Goal: Complete application form: Complete application form

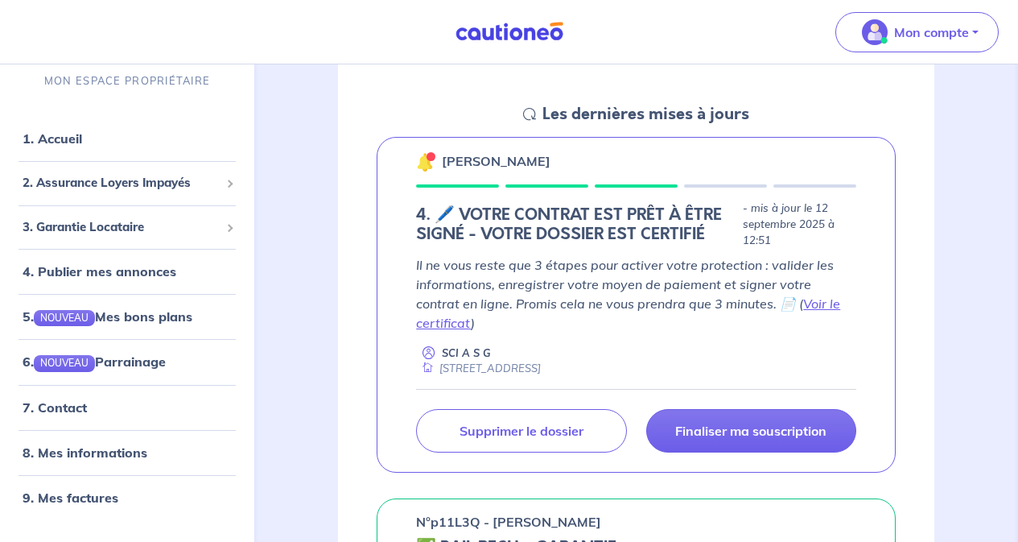
scroll to position [258, 0]
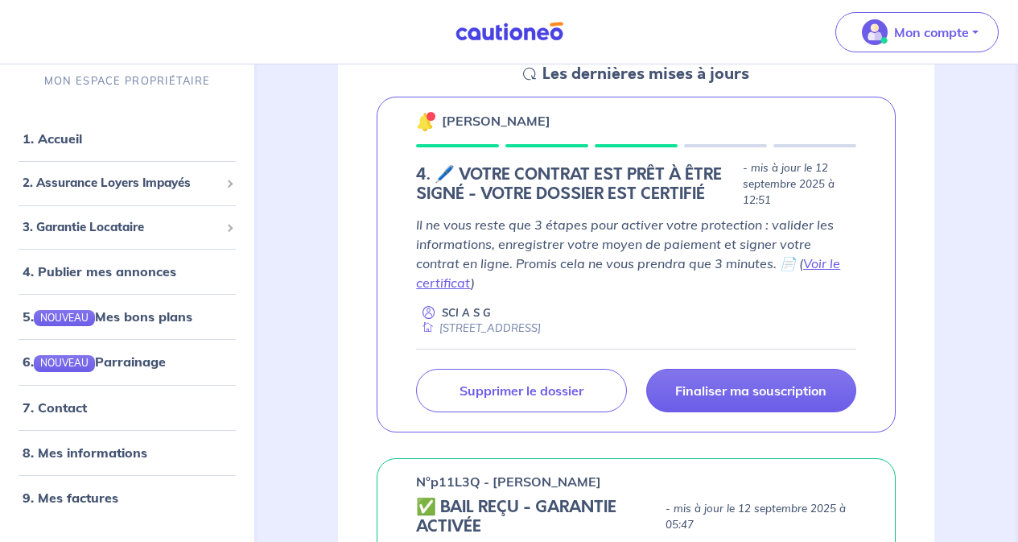
click at [767, 382] on p "Finaliser ma souscription" at bounding box center [750, 390] width 151 height 16
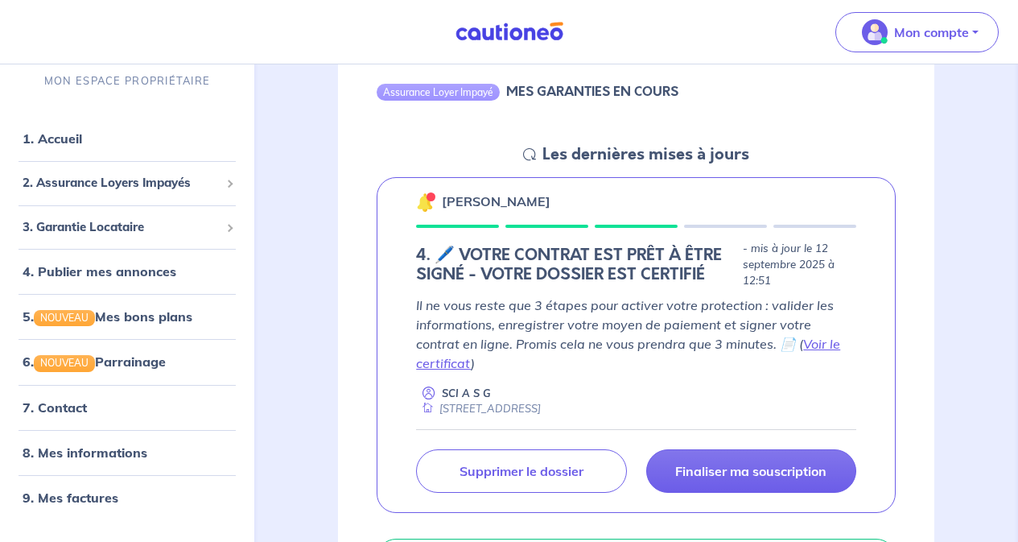
scroll to position [193, 0]
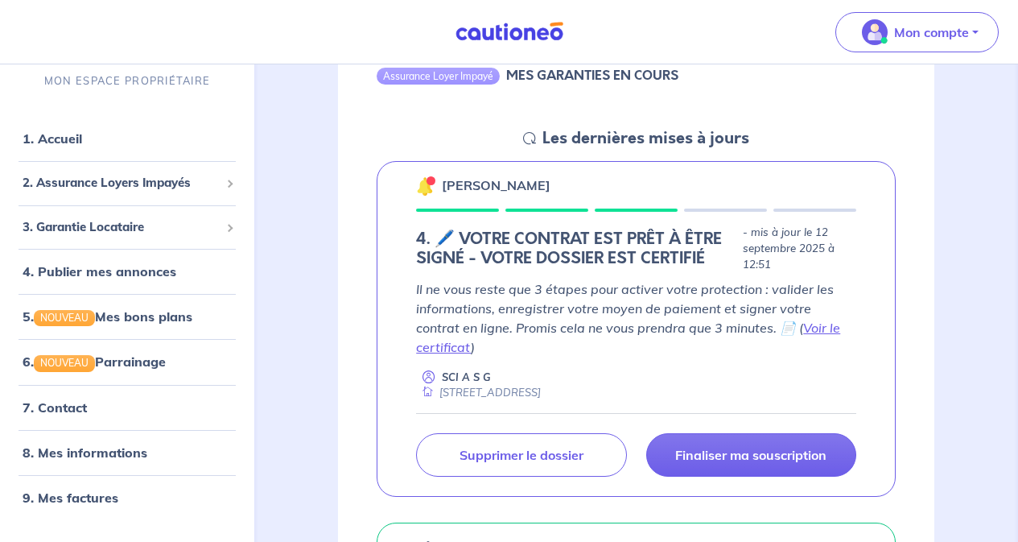
click at [776, 447] on p "Finaliser ma souscription" at bounding box center [750, 455] width 151 height 16
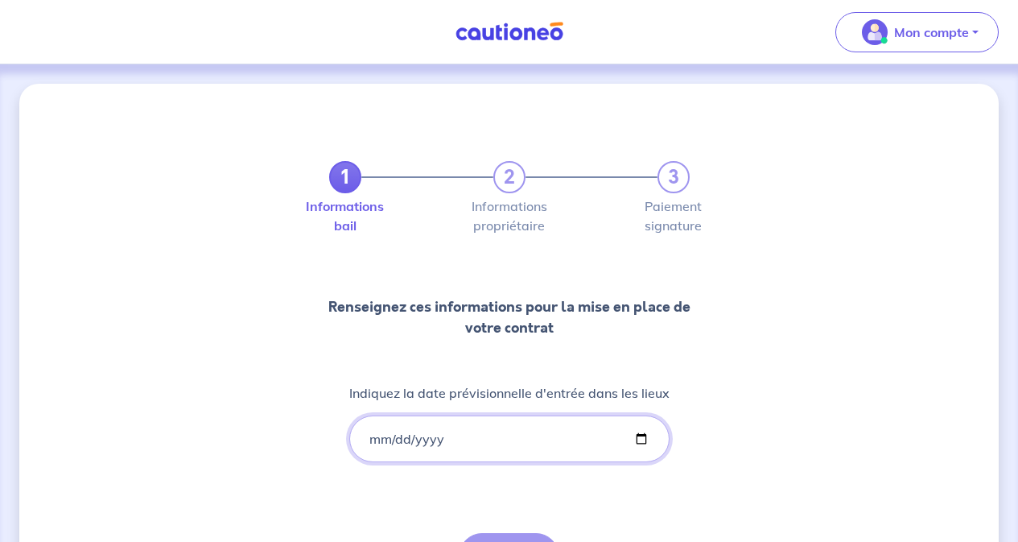
click at [518, 439] on input "Indiquez la date prévisionnelle d'entrée dans les lieux" at bounding box center [509, 438] width 320 height 47
type input "[DATE]"
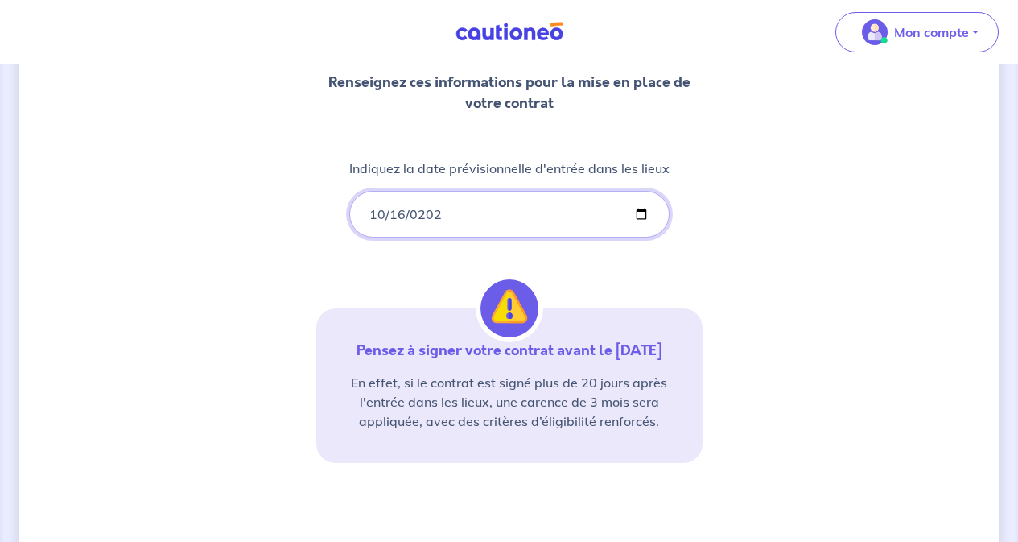
scroll to position [258, 0]
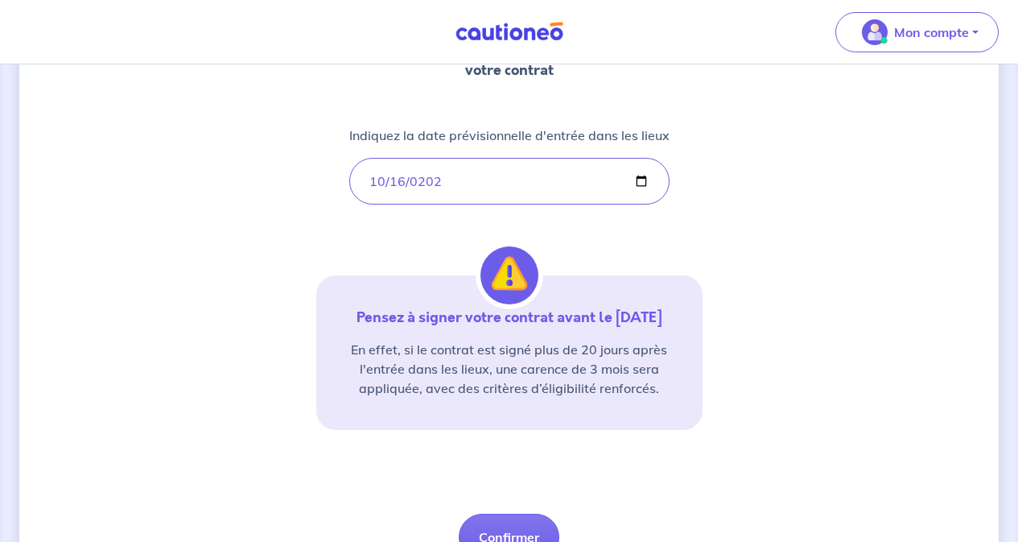
click at [780, 403] on div "1 2 3 Informations bail Informations propriétaire Paiement signature Renseignez…" at bounding box center [509, 215] width 980 height 779
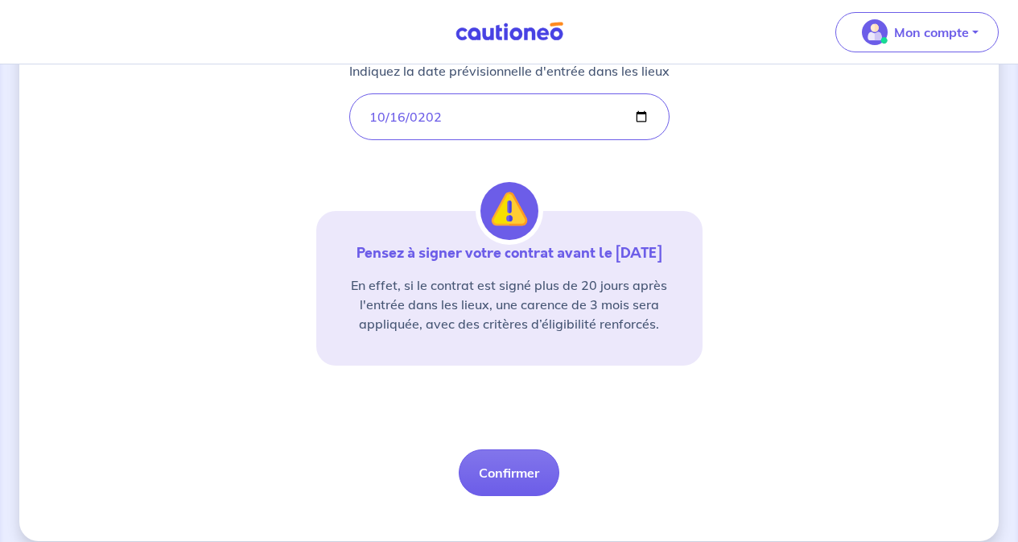
scroll to position [341, 0]
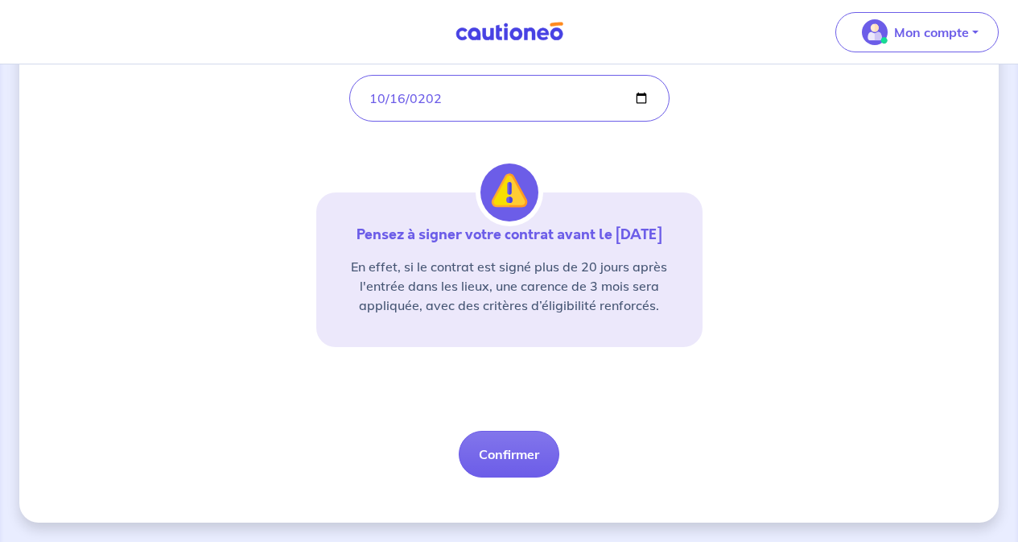
click at [506, 443] on button "Confirmer" at bounding box center [509, 454] width 101 height 47
select select "FR"
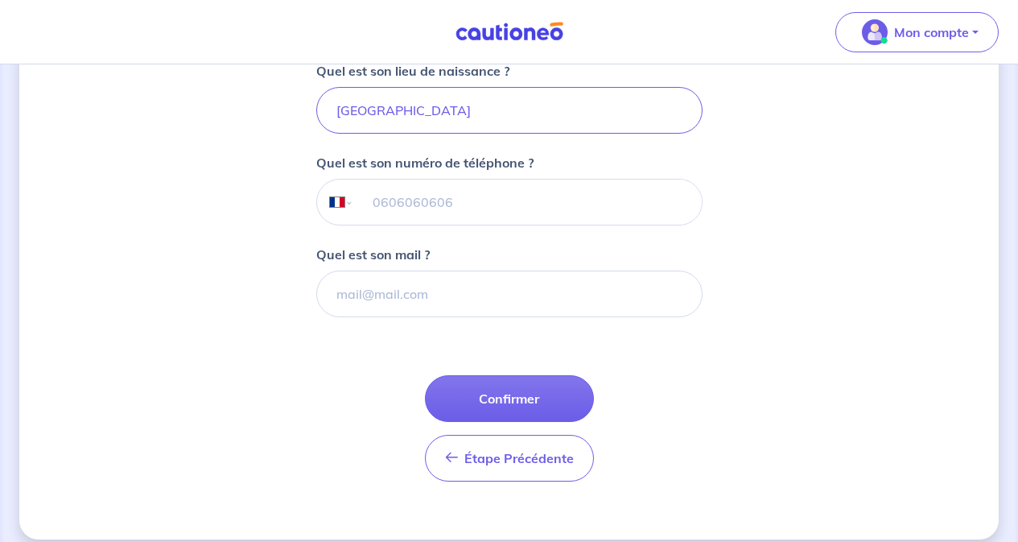
scroll to position [479, 0]
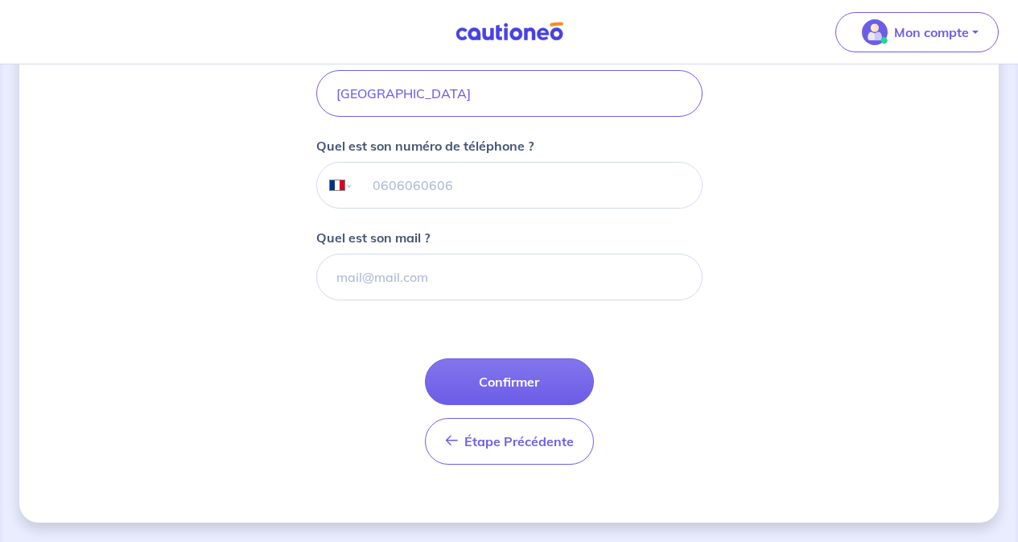
click at [520, 393] on button "Confirmer" at bounding box center [509, 381] width 169 height 47
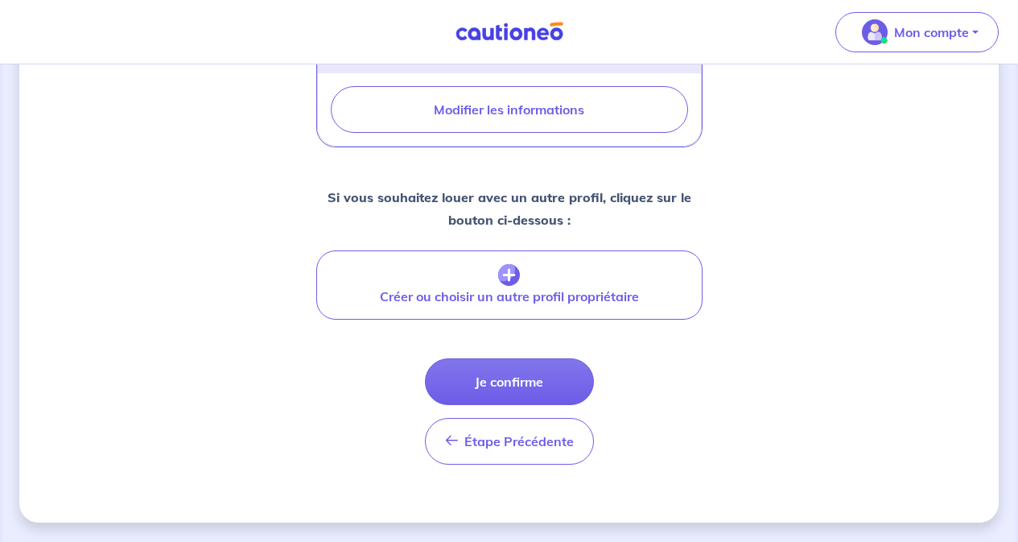
scroll to position [727, 0]
click at [525, 380] on button "Je confirme" at bounding box center [509, 381] width 169 height 47
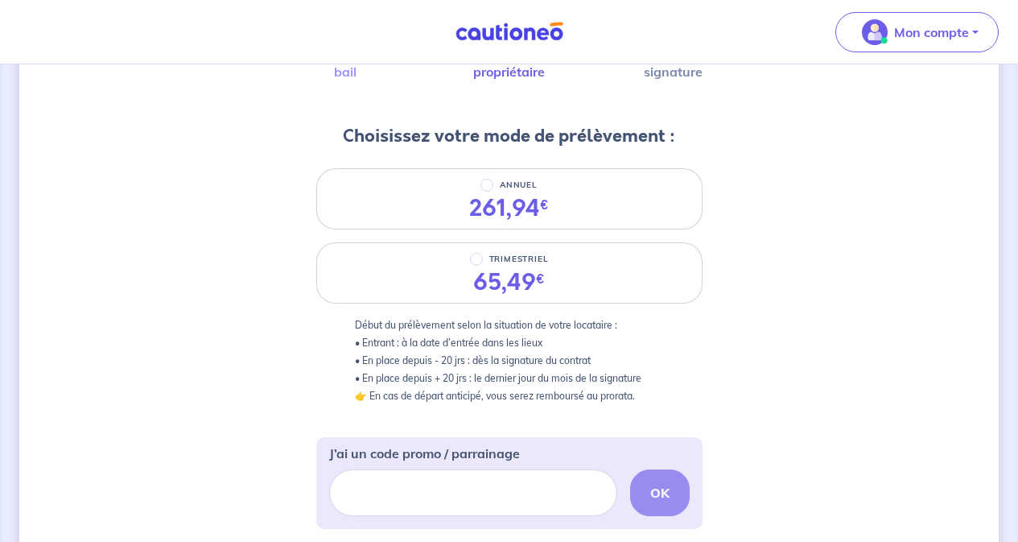
scroll to position [161, 0]
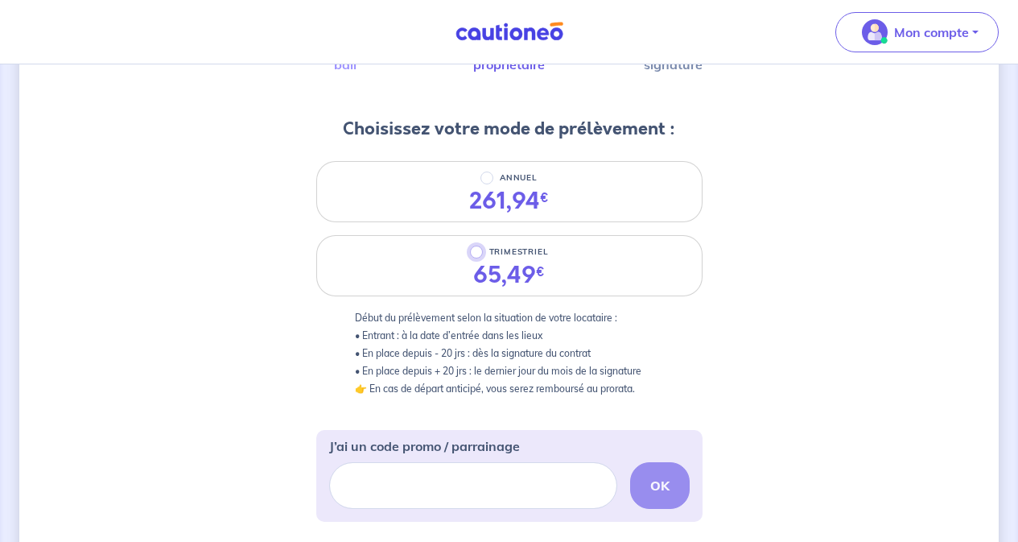
click at [477, 253] on input "TRIMESTRIEL" at bounding box center [476, 252] width 13 height 13
radio input "true"
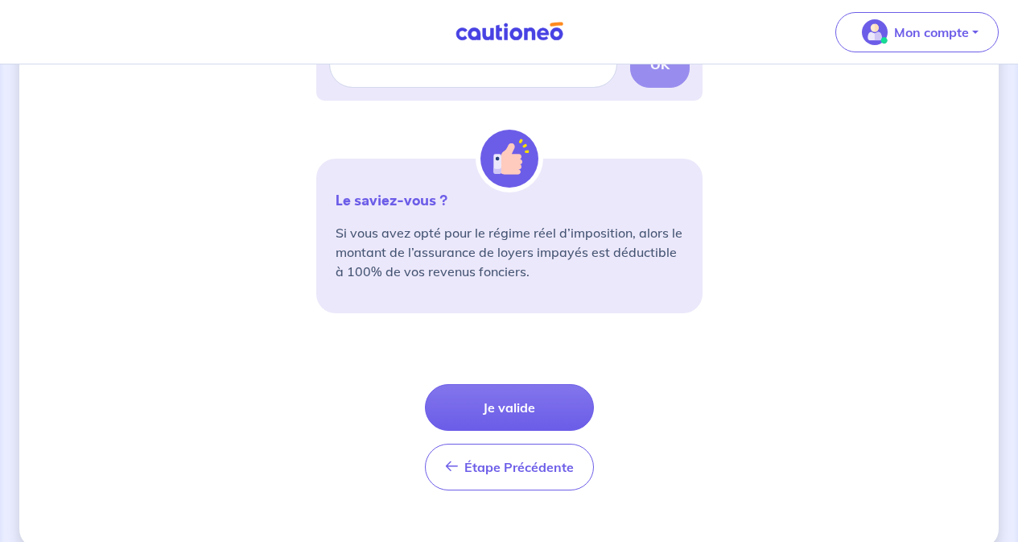
scroll to position [608, 0]
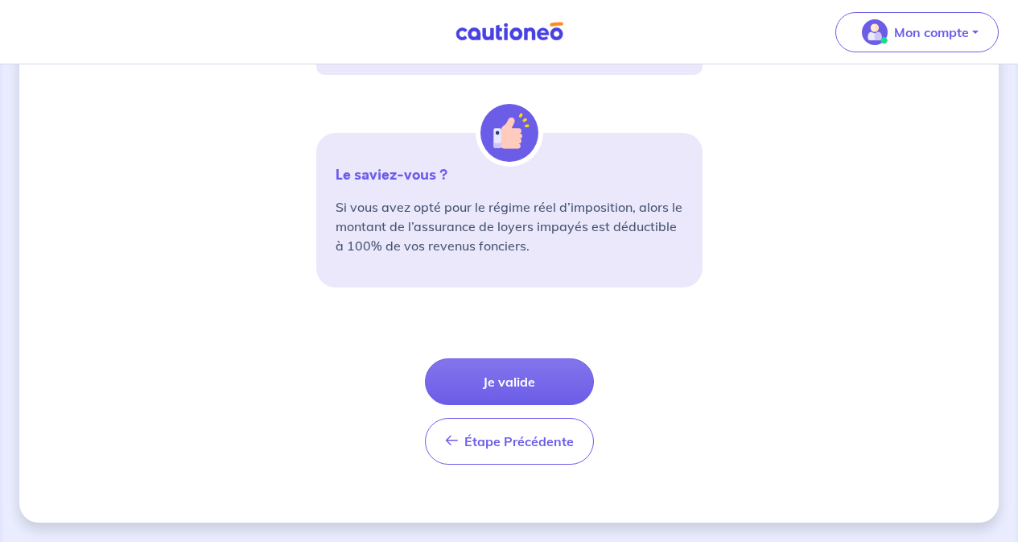
click at [510, 386] on button "Je valide" at bounding box center [509, 381] width 169 height 47
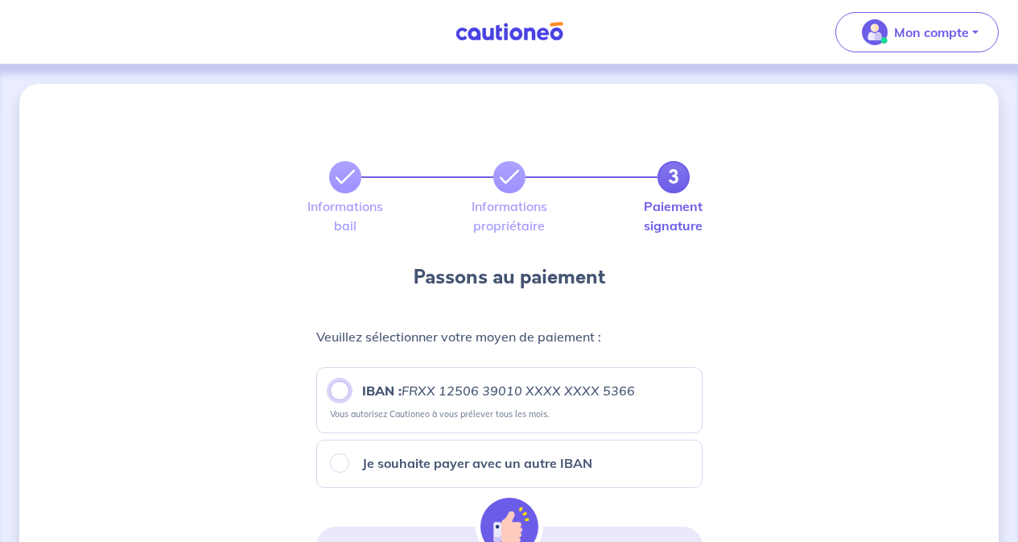
click at [340, 394] on input "IBAN : FRXX [FINANCIAL_ID] XXXX XXXX 5366" at bounding box center [339, 390] width 19 height 19
radio input "true"
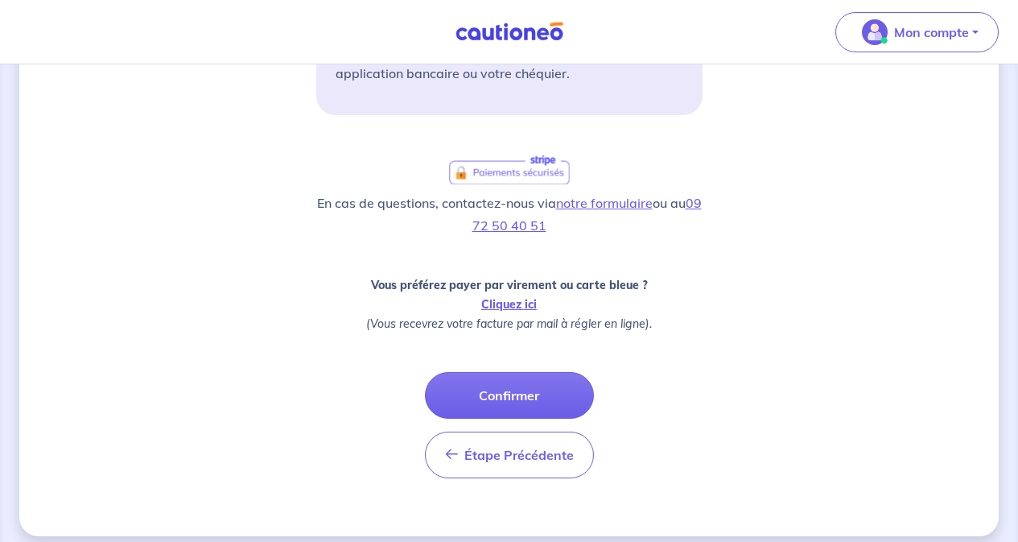
scroll to position [547, 0]
click at [519, 401] on button "Confirmer" at bounding box center [509, 394] width 169 height 47
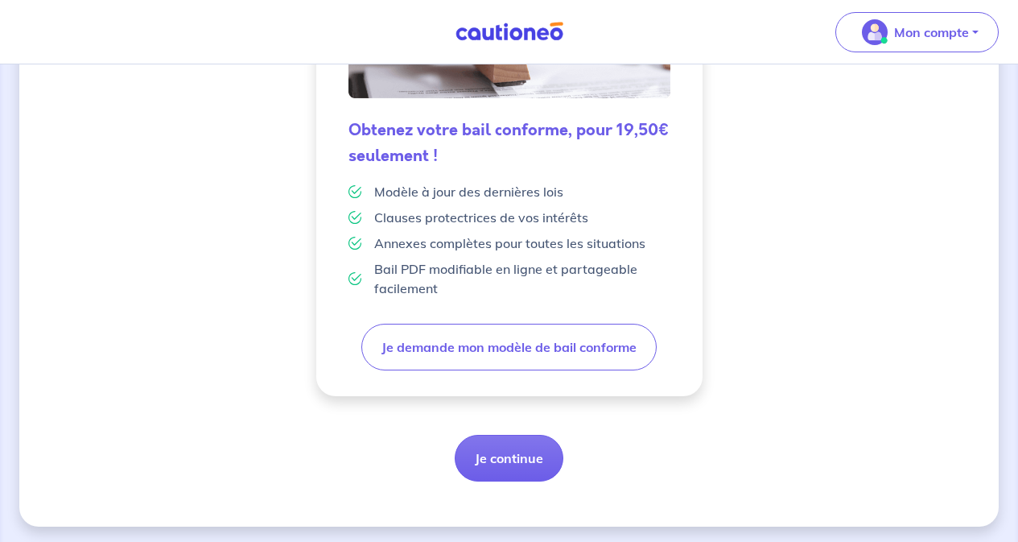
scroll to position [473, 0]
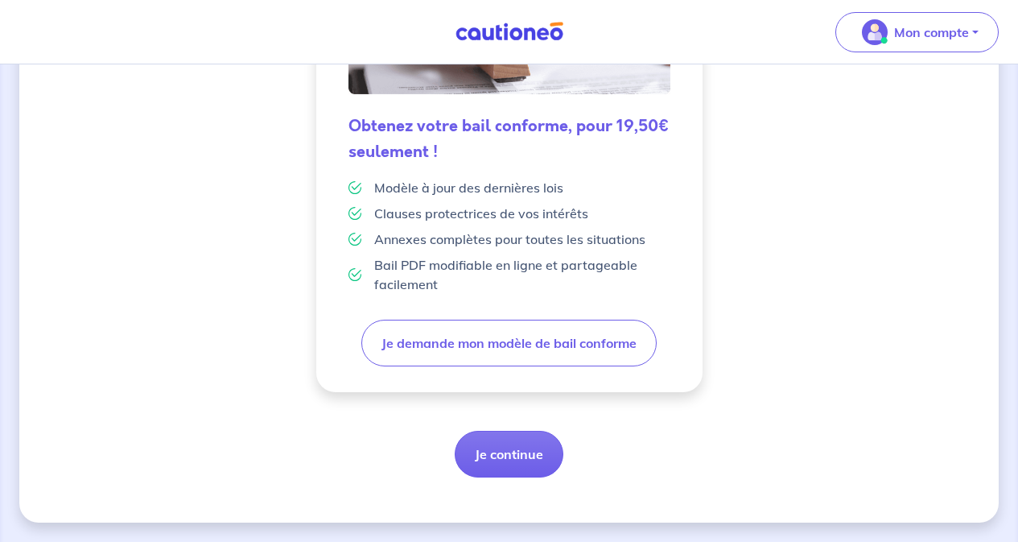
click at [506, 459] on button "Je continue" at bounding box center [509, 454] width 109 height 47
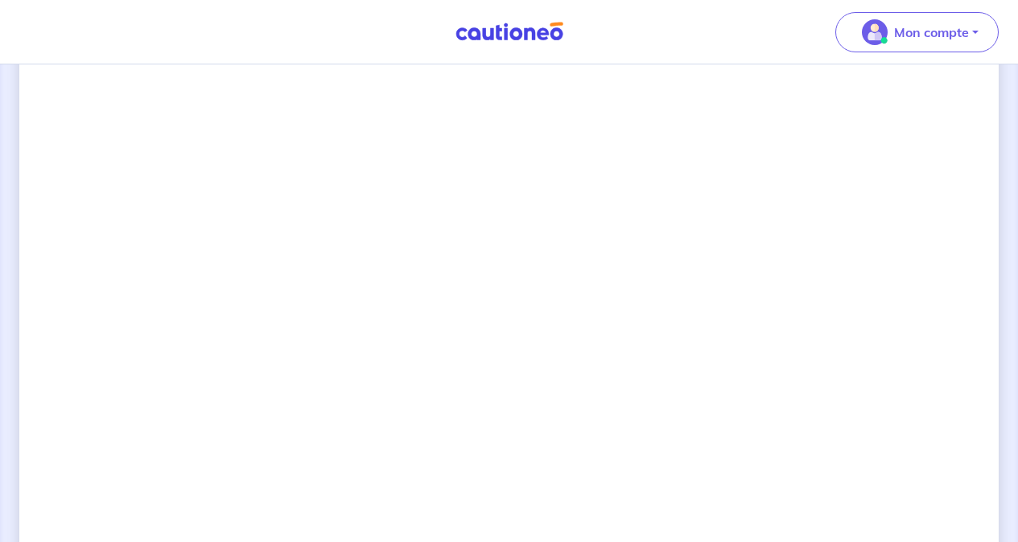
scroll to position [1214, 0]
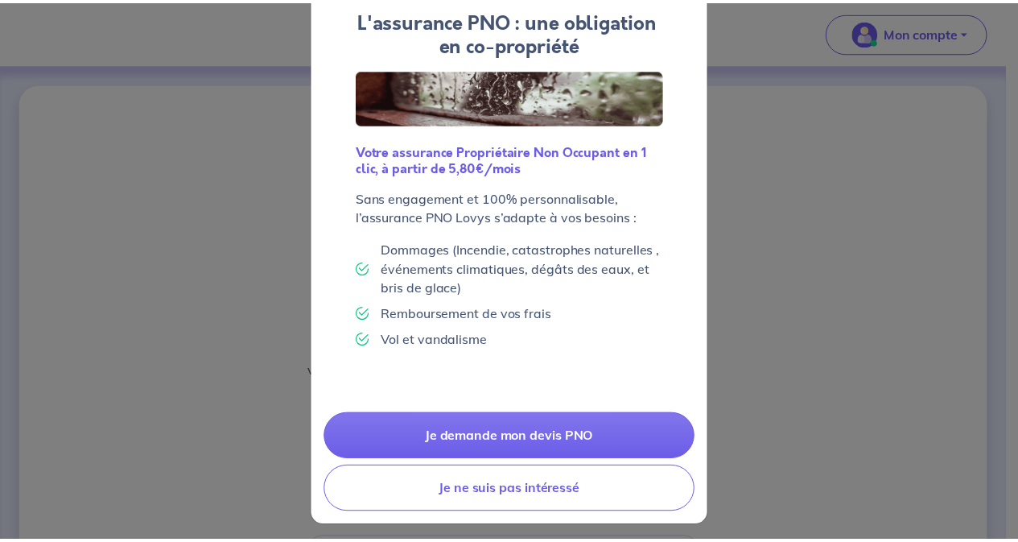
scroll to position [99, 0]
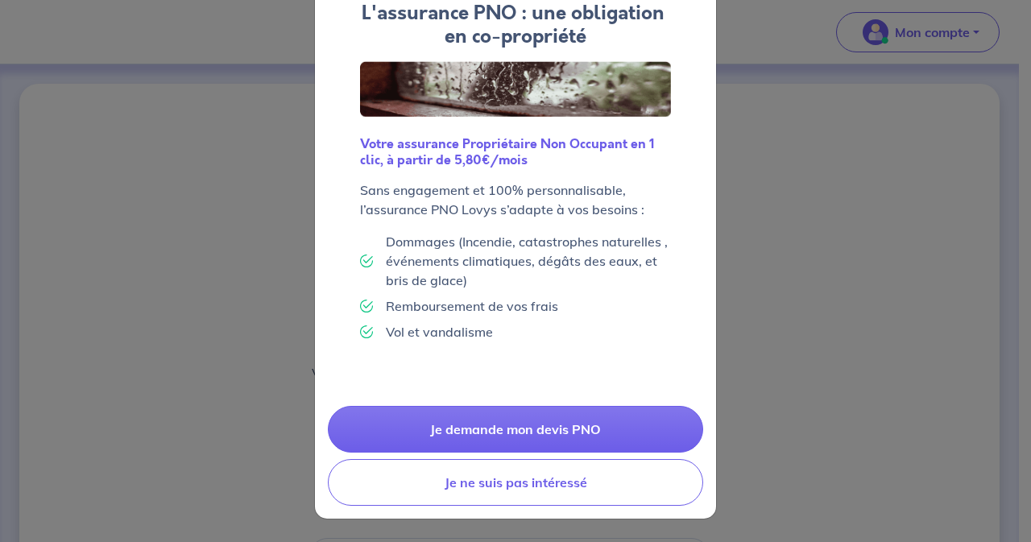
click at [541, 436] on link "Je demande mon devis PNO" at bounding box center [515, 429] width 375 height 47
click at [510, 494] on button "Je ne suis pas intéressé" at bounding box center [515, 482] width 375 height 47
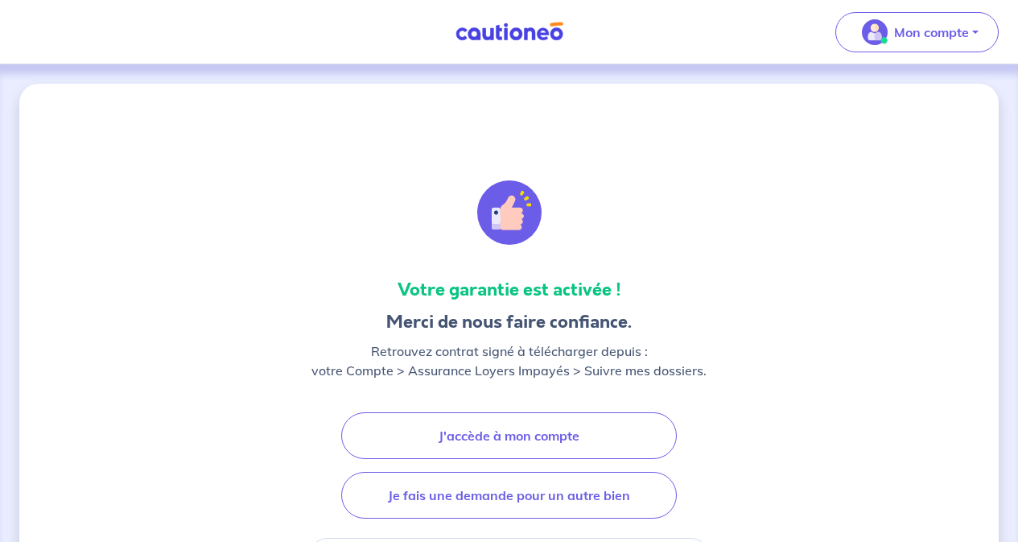
click at [519, 458] on link "J'accède à mon compte" at bounding box center [509, 435] width 336 height 47
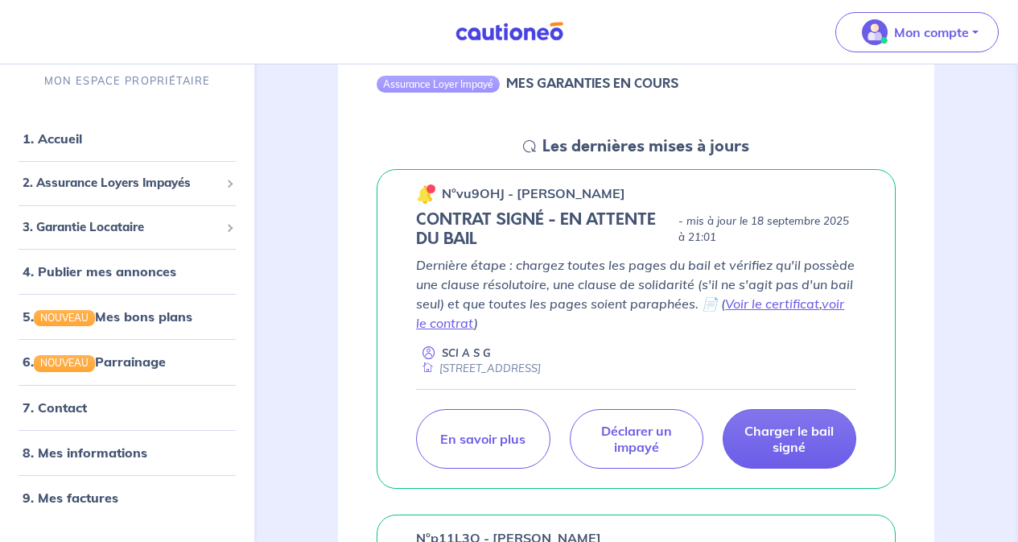
scroll to position [193, 0]
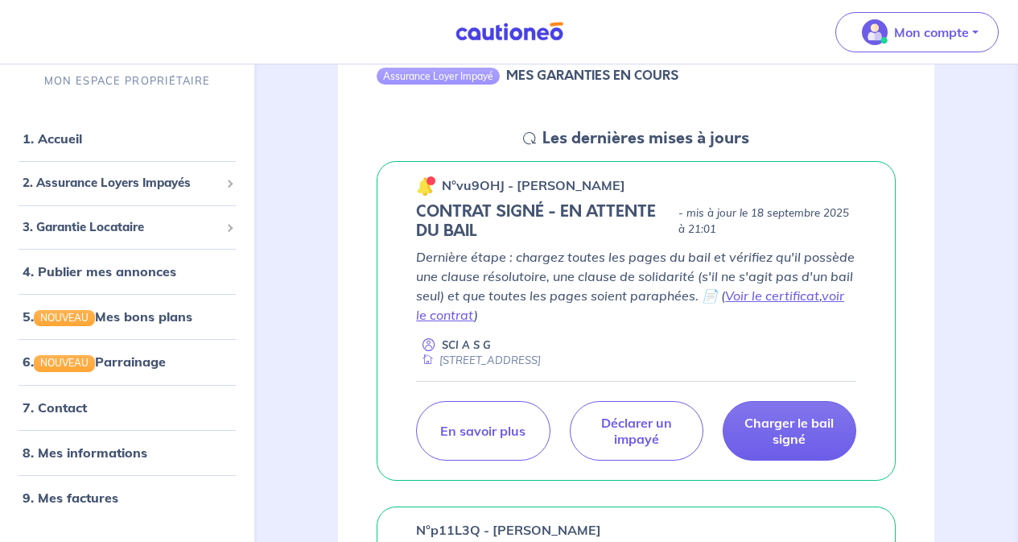
click at [799, 437] on p "Charger le bail signé" at bounding box center [789, 431] width 93 height 32
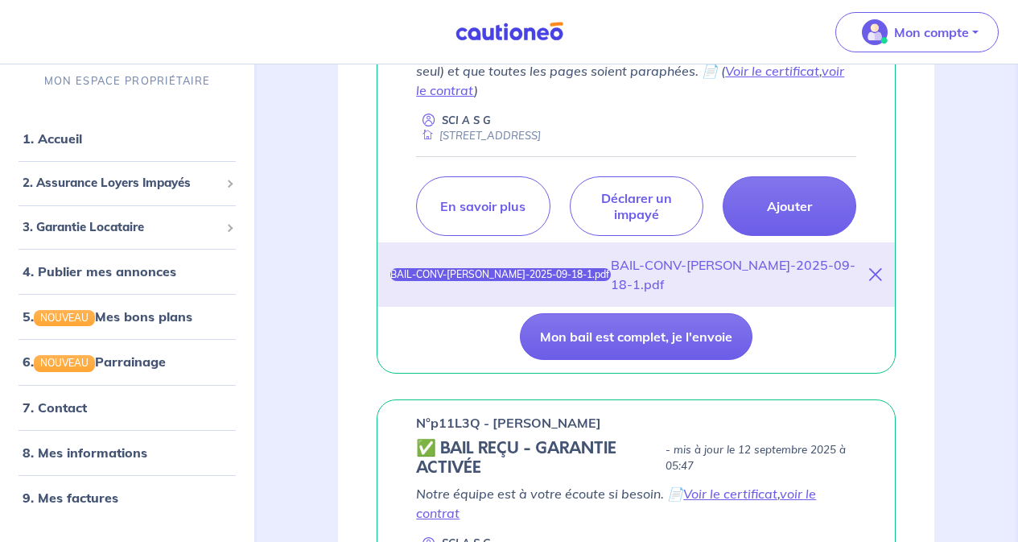
scroll to position [419, 0]
click at [651, 335] on button "Mon bail est complet, je l'envoie" at bounding box center [636, 335] width 233 height 47
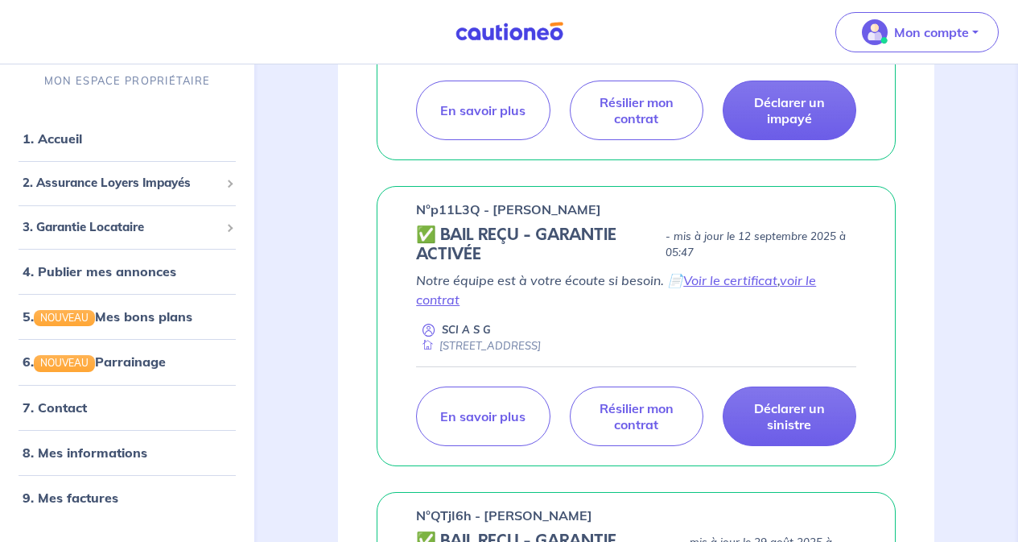
scroll to position [947, 0]
